Goal: Task Accomplishment & Management: Manage account settings

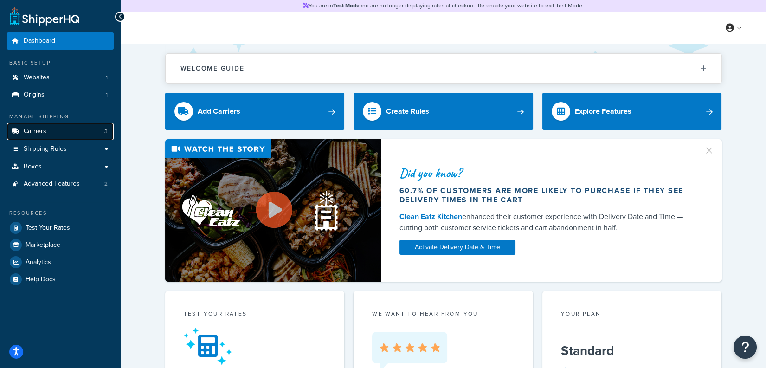
click at [62, 134] on link "Carriers 3" at bounding box center [60, 131] width 107 height 17
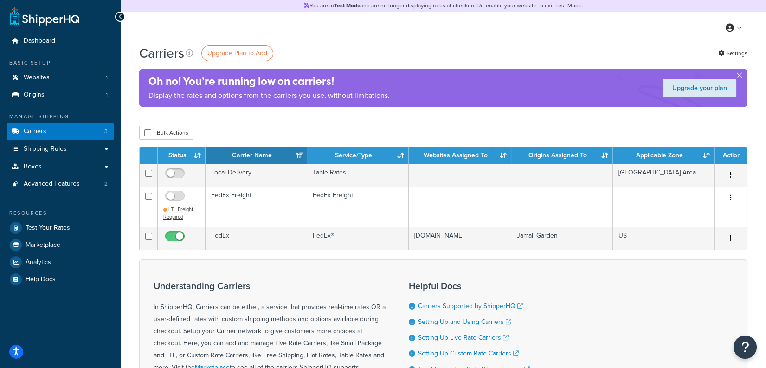
click at [269, 135] on div "Bulk Actions Duplicate Delete" at bounding box center [443, 133] width 609 height 14
click at [96, 177] on link "Advanced Features 2" at bounding box center [60, 183] width 107 height 17
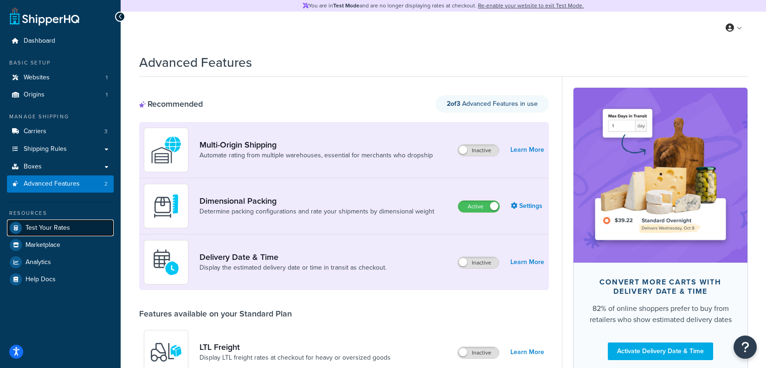
click at [72, 222] on link "Test Your Rates" at bounding box center [60, 228] width 107 height 17
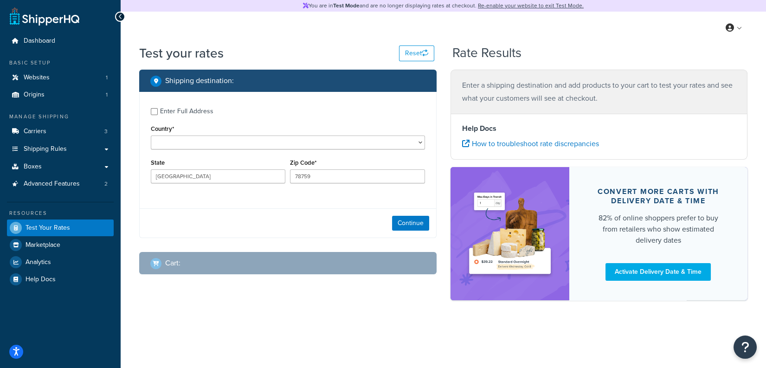
select select "US"
select select "TX"
click at [324, 179] on input "78759" at bounding box center [357, 176] width 135 height 14
type input "78132"
click at [405, 214] on div "Continue" at bounding box center [288, 222] width 297 height 29
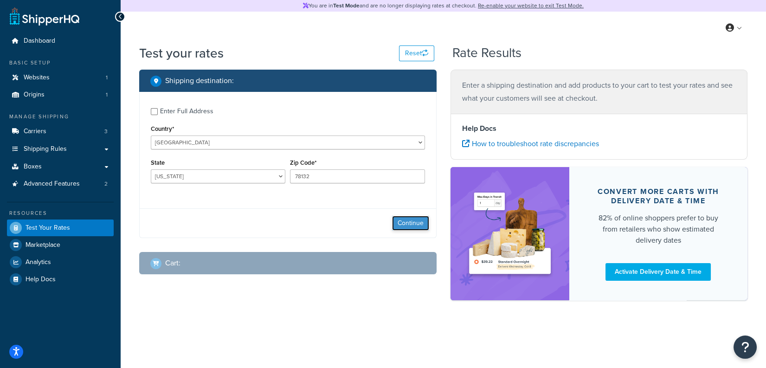
click at [408, 222] on button "Continue" at bounding box center [410, 223] width 37 height 15
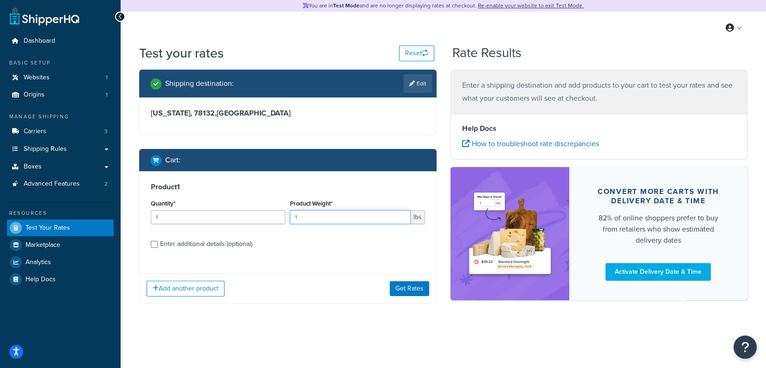
click at [326, 220] on input "1" at bounding box center [350, 217] width 120 height 14
type input "16"
click at [421, 287] on button "Get Rates" at bounding box center [409, 288] width 39 height 15
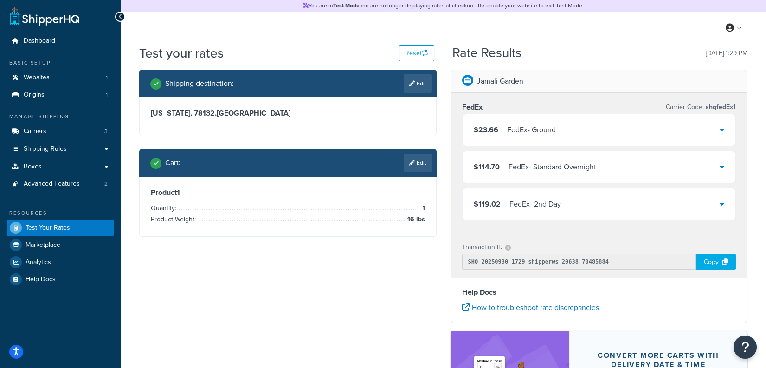
click at [657, 124] on div "$23.66 FedEx - Ground" at bounding box center [599, 130] width 273 height 32
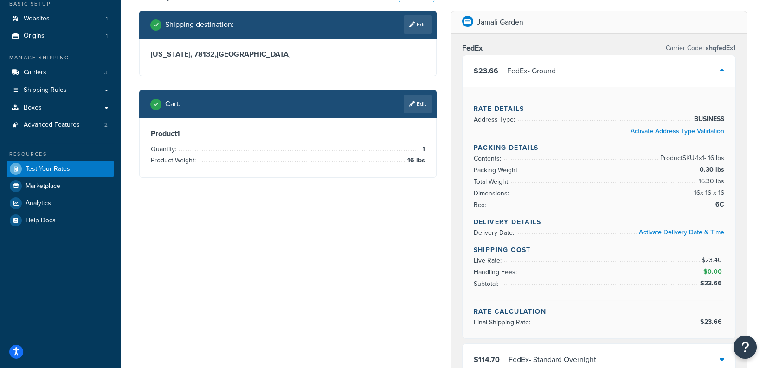
scroll to position [60, 0]
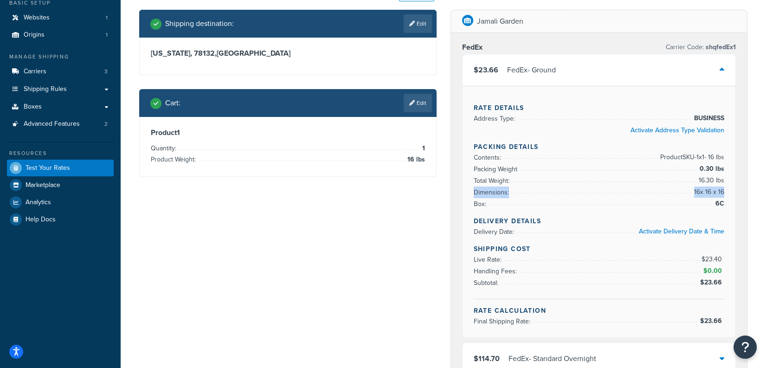
drag, startPoint x: 724, startPoint y: 189, endPoint x: 683, endPoint y: 188, distance: 40.4
click at [683, 188] on li "Dimensions: 16 x 16 x 16" at bounding box center [599, 193] width 251 height 12
click at [722, 201] on span "6C" at bounding box center [718, 203] width 11 height 11
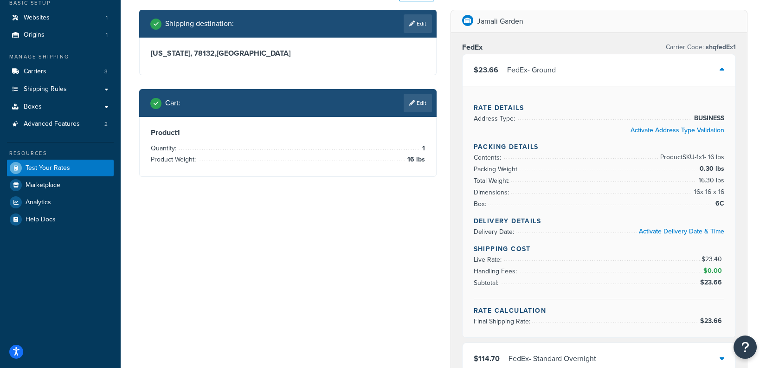
scroll to position [0, 0]
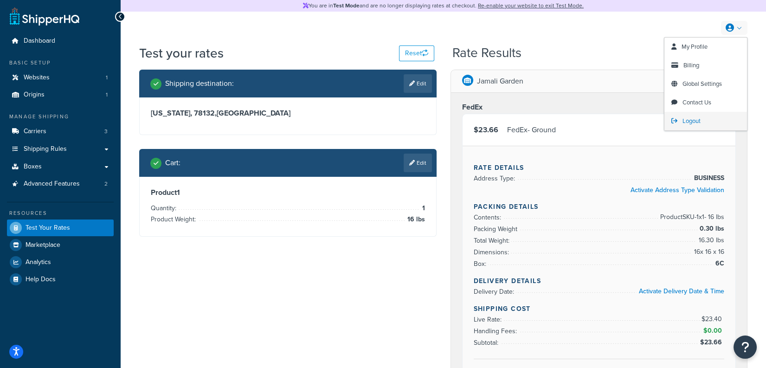
click at [679, 123] on link "Logout" at bounding box center [706, 121] width 83 height 19
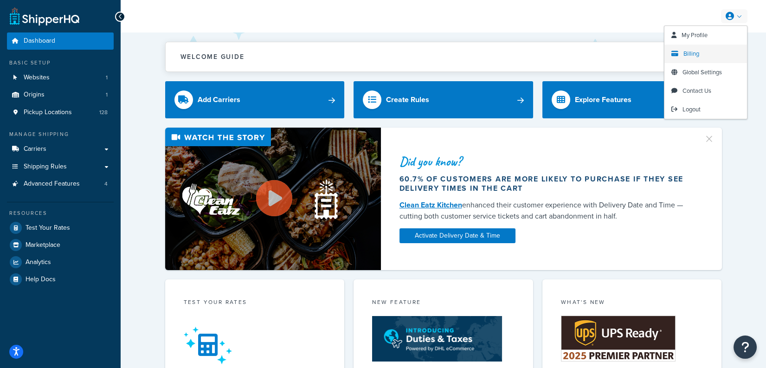
click at [686, 53] on span "Billing" at bounding box center [692, 53] width 16 height 9
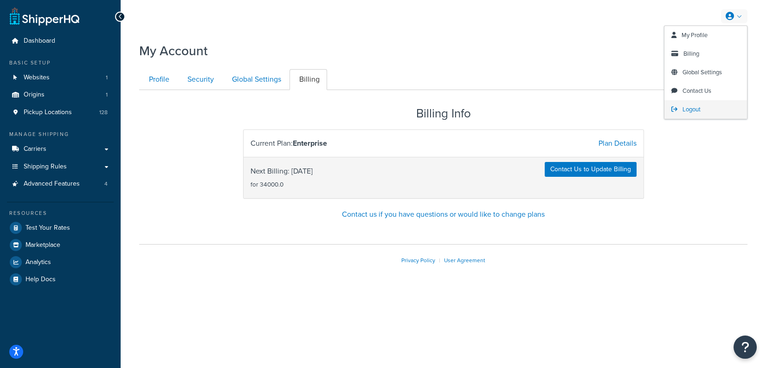
click at [700, 107] on span "Logout" at bounding box center [692, 109] width 18 height 9
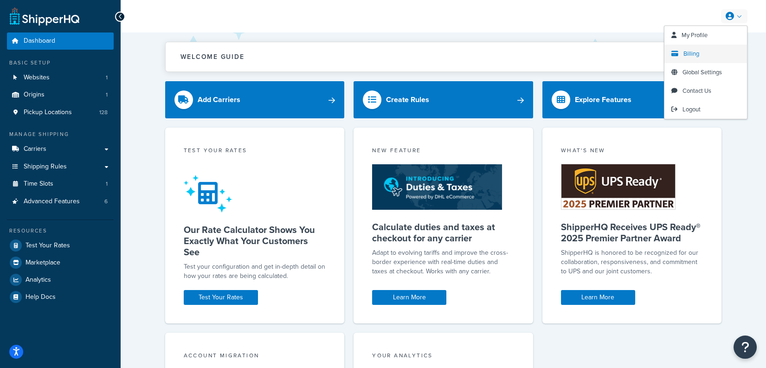
click at [709, 52] on link "Billing" at bounding box center [706, 54] width 83 height 19
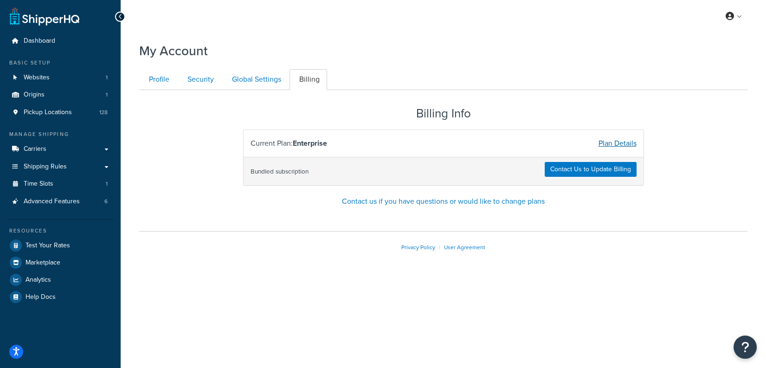
click at [619, 141] on link "Plan Details" at bounding box center [618, 143] width 38 height 11
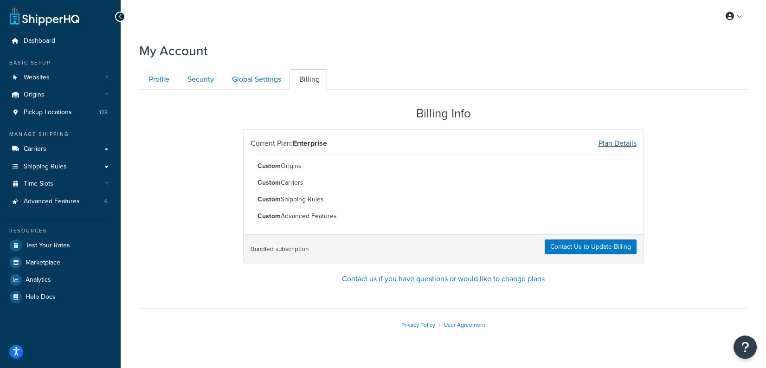
click at [623, 143] on link "Plan Details" at bounding box center [618, 143] width 38 height 11
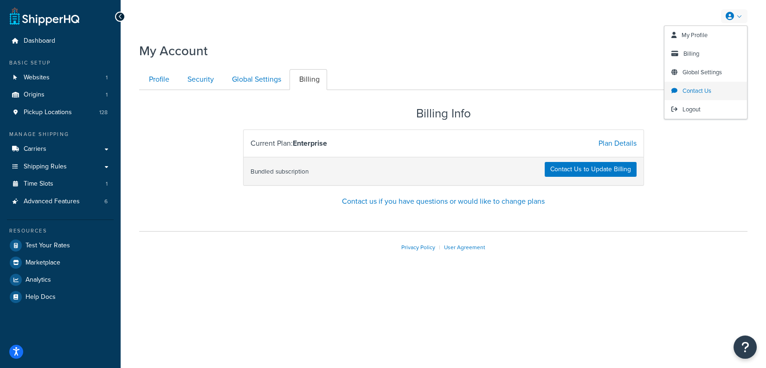
drag, startPoint x: 691, startPoint y: 106, endPoint x: 668, endPoint y: 97, distance: 24.0
click at [691, 106] on span "Logout" at bounding box center [692, 109] width 18 height 9
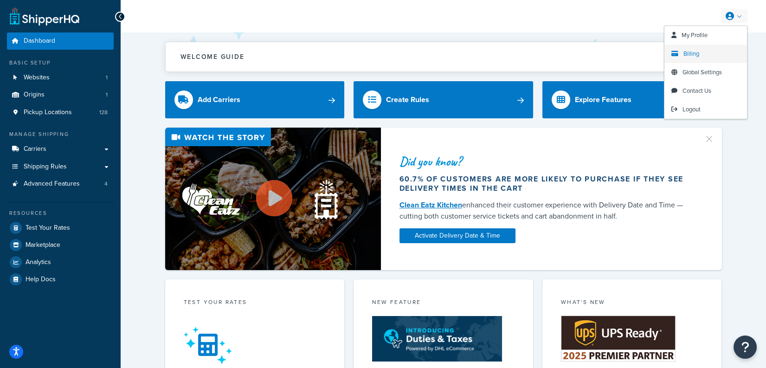
click at [695, 49] on span "Billing" at bounding box center [692, 53] width 16 height 9
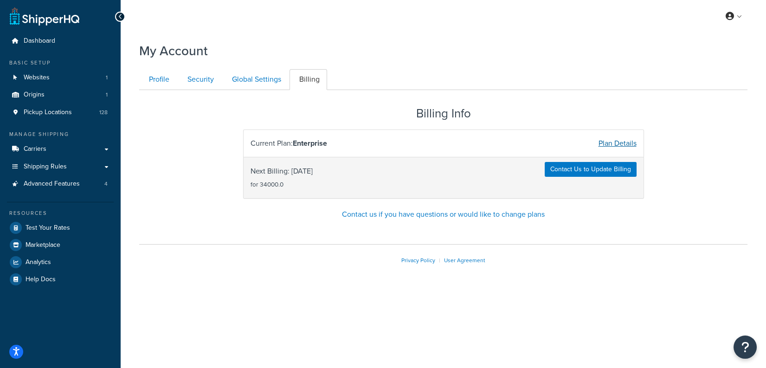
click at [613, 145] on link "Plan Details" at bounding box center [618, 143] width 38 height 11
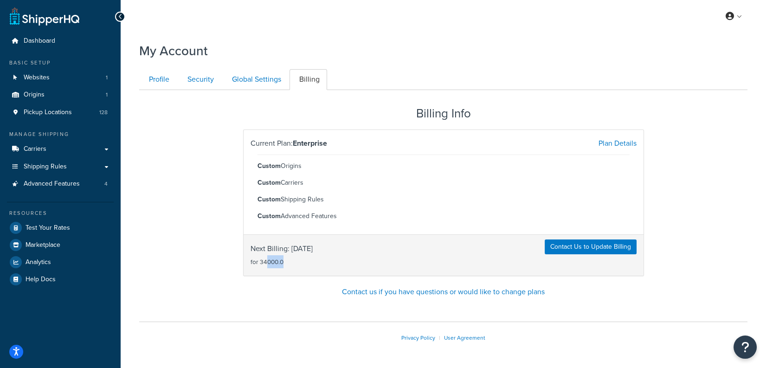
drag, startPoint x: 268, startPoint y: 262, endPoint x: 296, endPoint y: 263, distance: 27.9
click at [296, 263] on span "Next Billing: 2026-03-27 for 34000.0" at bounding box center [282, 255] width 62 height 26
click at [370, 251] on div "Next Billing: 2026-03-27 for 34000.0" at bounding box center [344, 256] width 200 height 32
click at [688, 106] on span "Logout" at bounding box center [692, 109] width 18 height 9
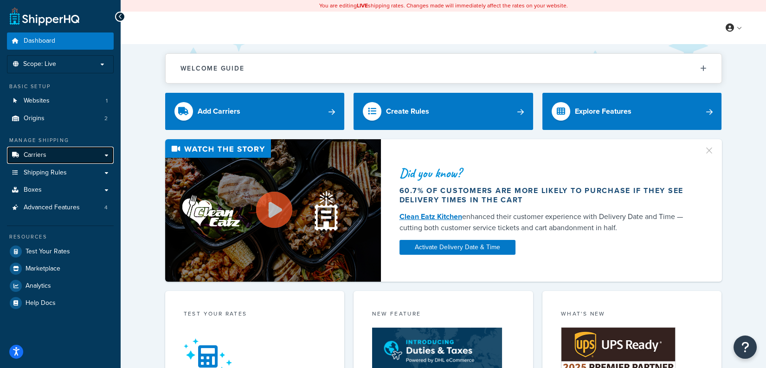
drag, startPoint x: 65, startPoint y: 153, endPoint x: 71, endPoint y: 153, distance: 6.0
click at [65, 153] on link "Carriers" at bounding box center [60, 155] width 107 height 17
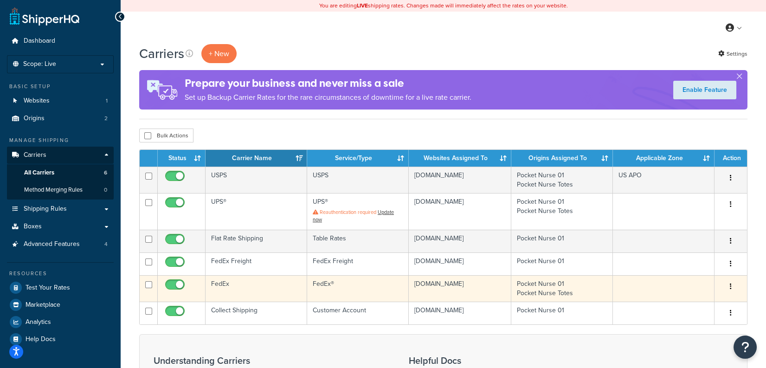
click at [274, 277] on td "FedEx" at bounding box center [257, 288] width 102 height 26
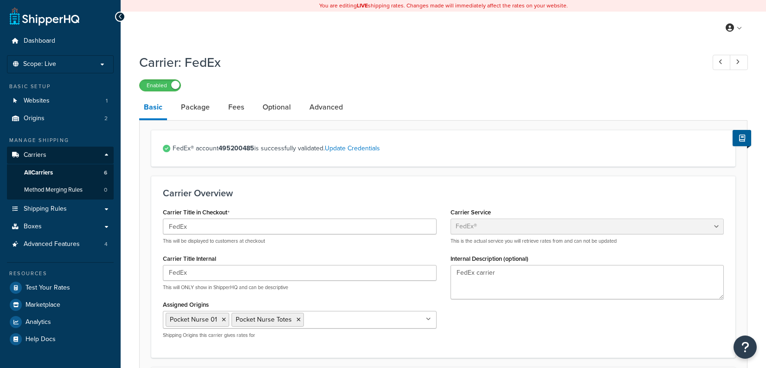
select select "fedEx"
select select "REGULAR_PICKUP"
select select "YOUR_PACKAGING"
